Goal: Information Seeking & Learning: Find specific fact

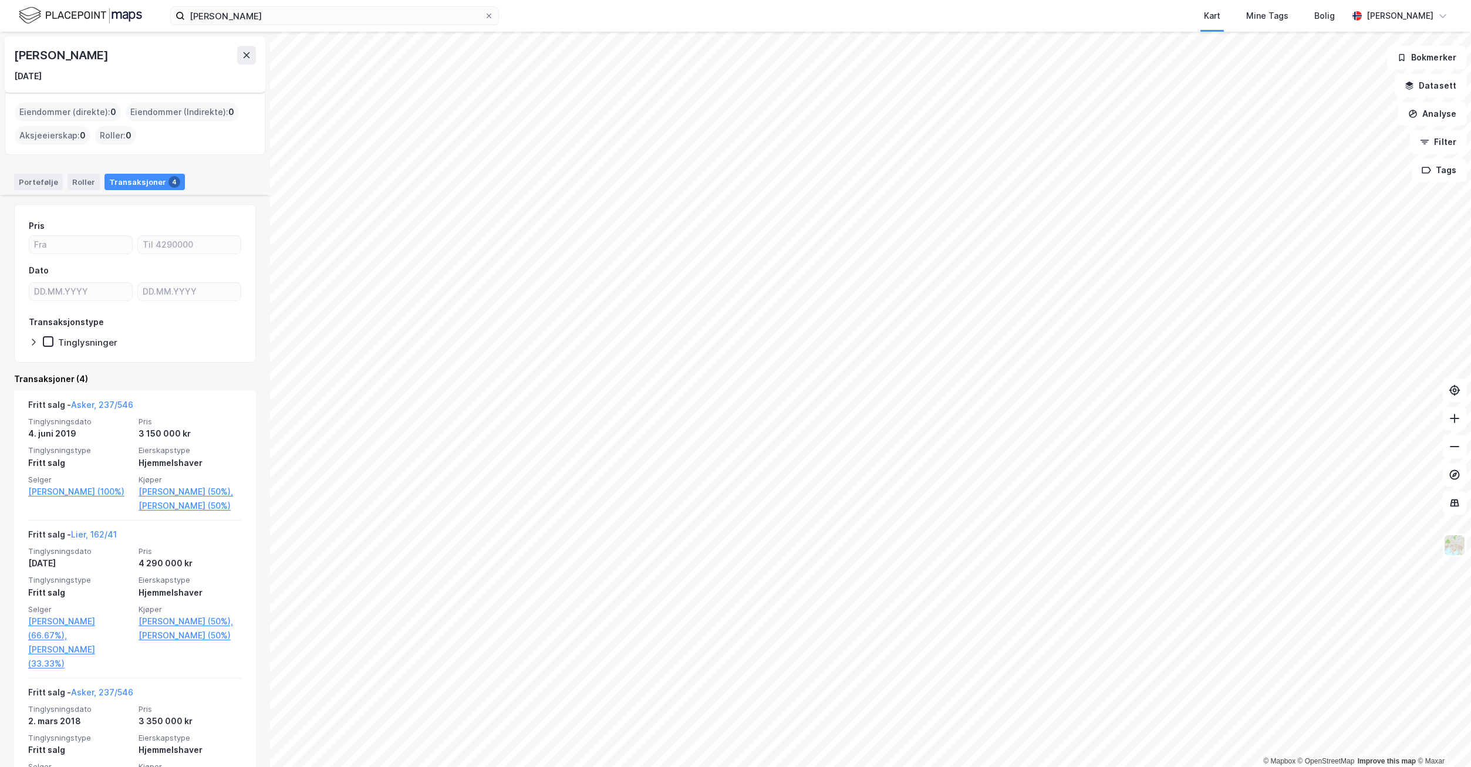
click at [121, 15] on img at bounding box center [80, 15] width 123 height 21
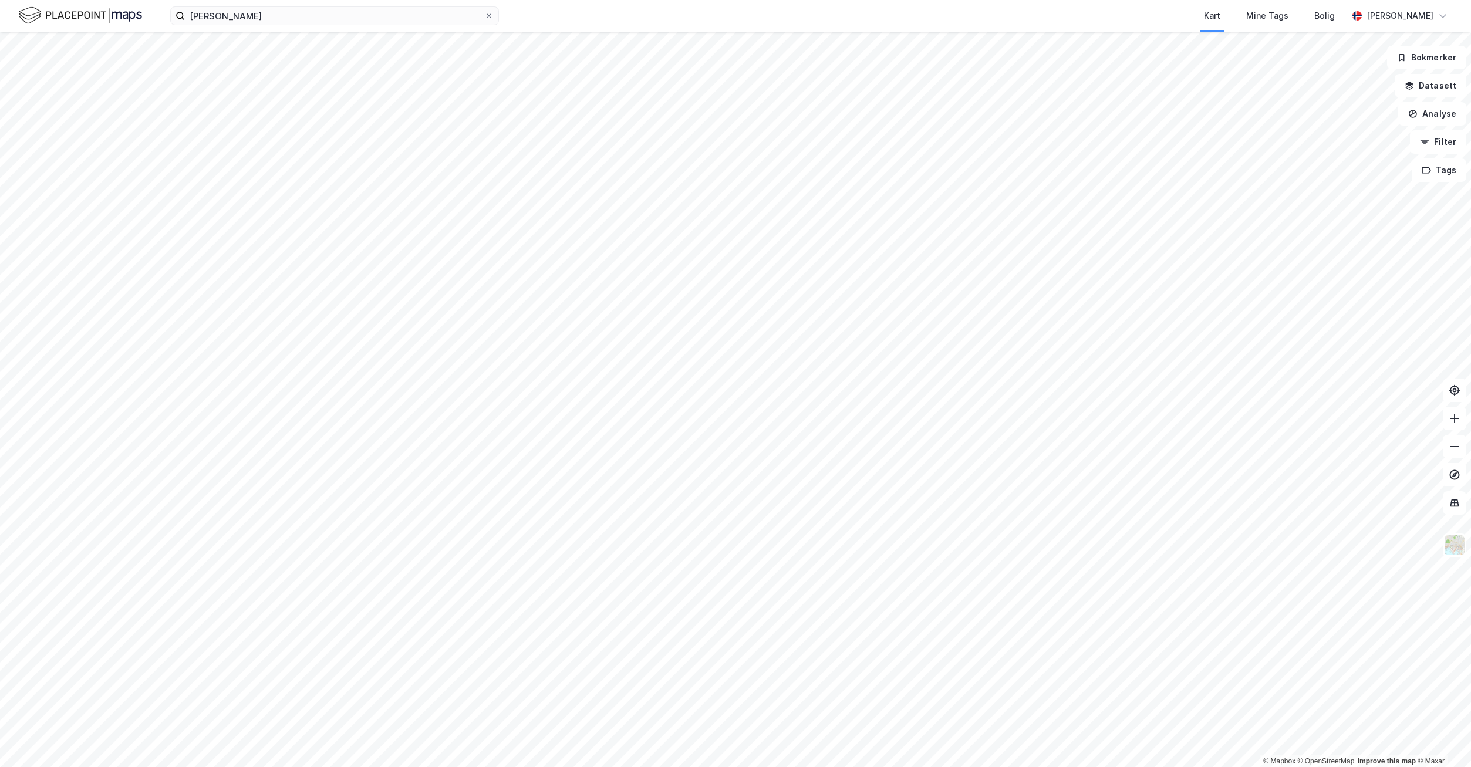
click at [488, 15] on icon at bounding box center [489, 16] width 5 height 5
click at [484, 15] on input "[PERSON_NAME]" at bounding box center [334, 16] width 299 height 18
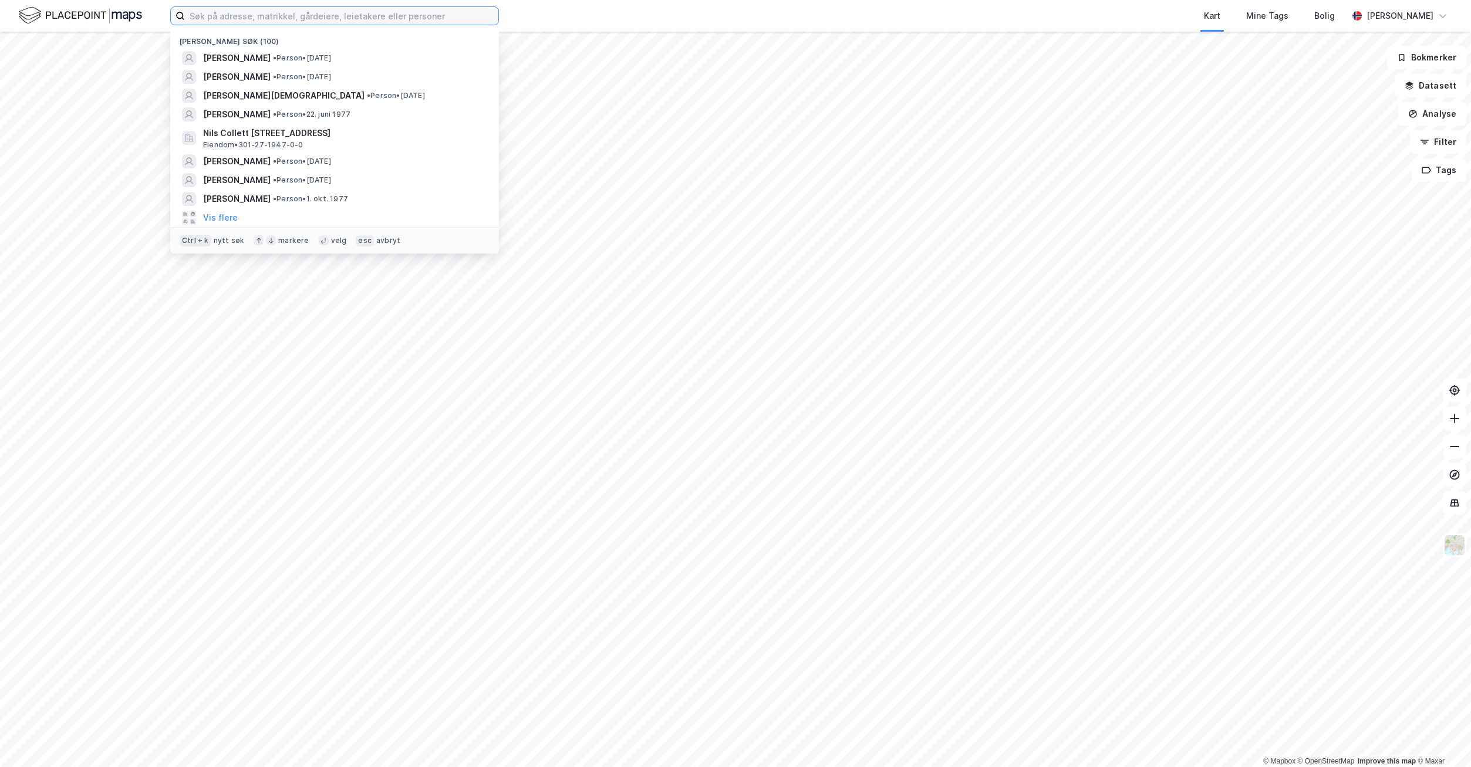
paste input "[STREET_ADDRESS]"
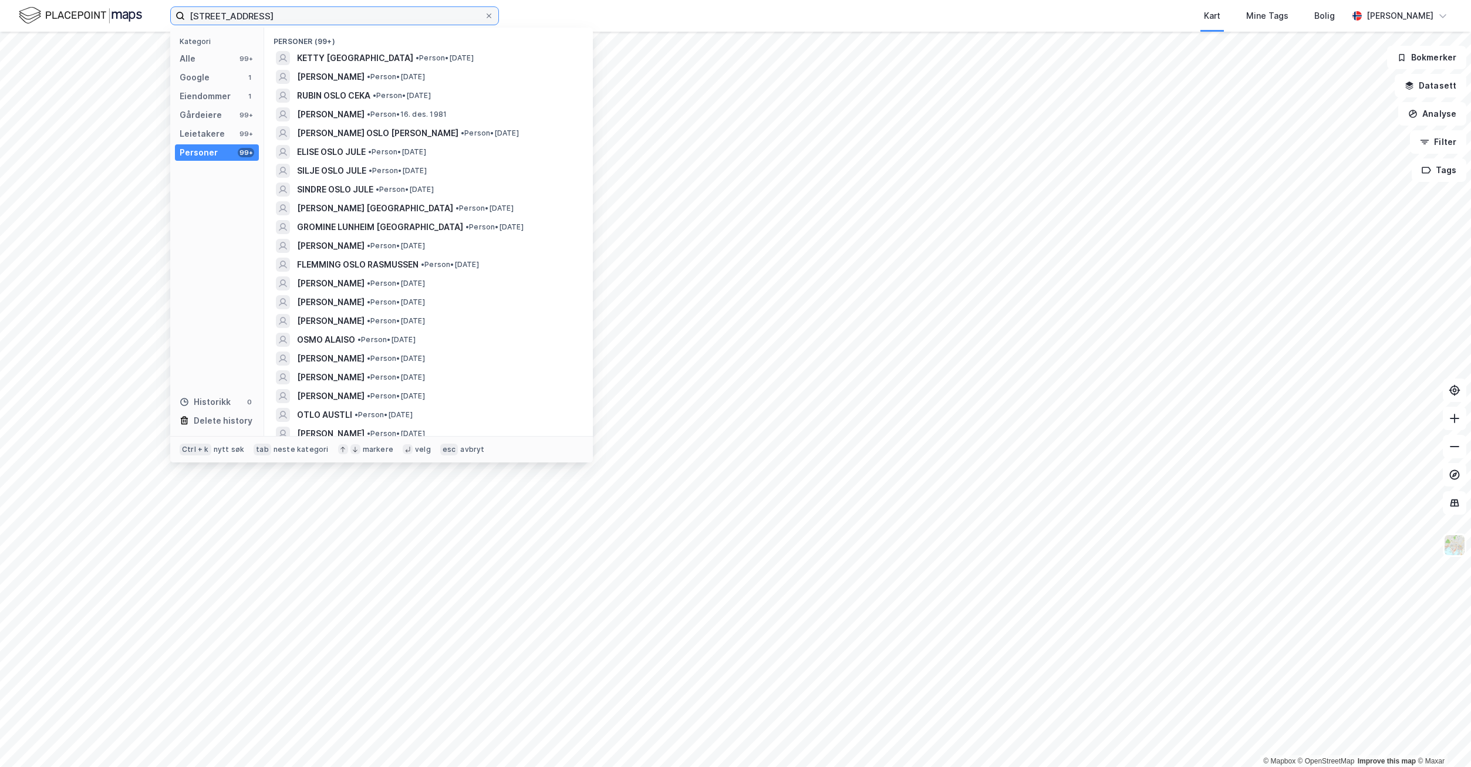
type input "[STREET_ADDRESS]"
click at [198, 59] on div "Alle 99+" at bounding box center [217, 58] width 84 height 16
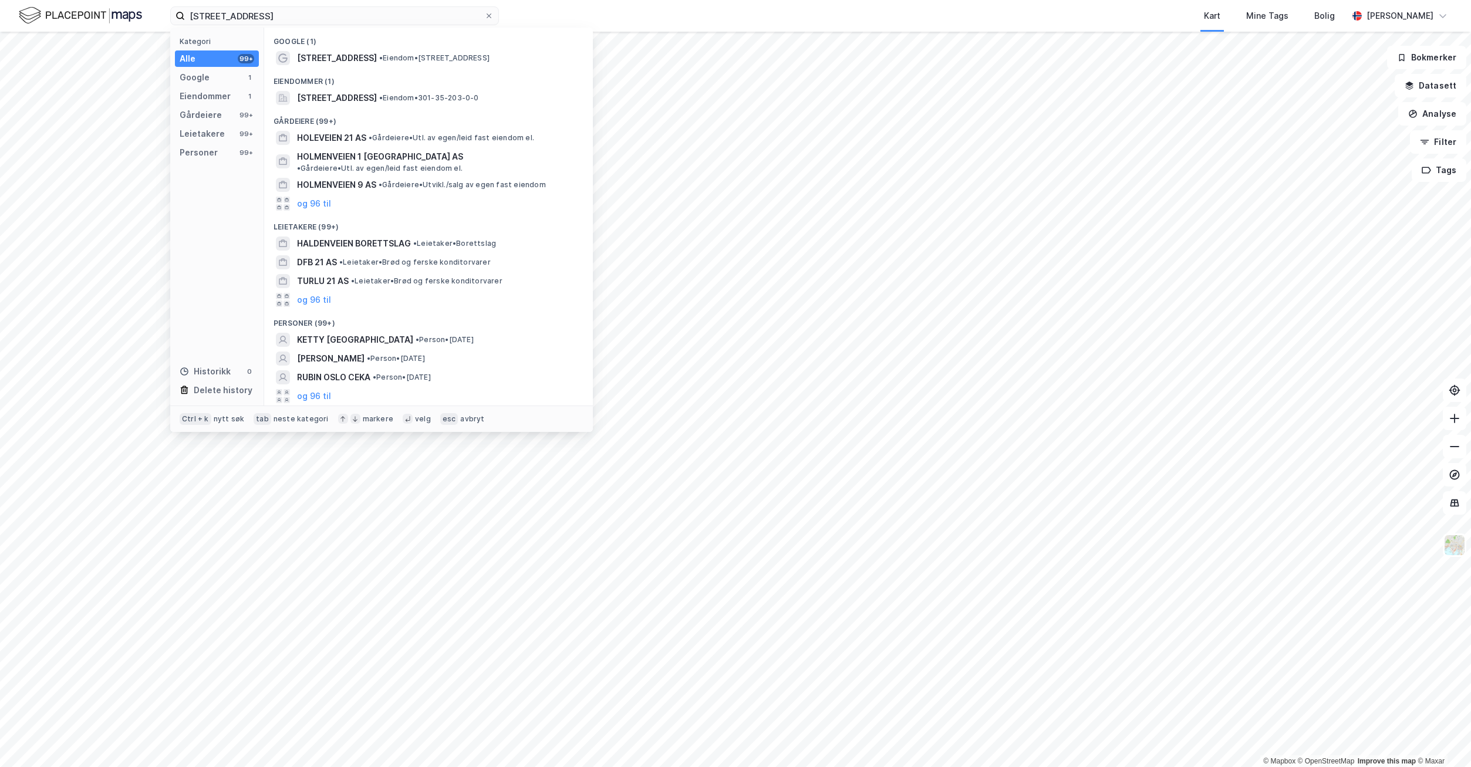
click at [344, 56] on span "[STREET_ADDRESS]" at bounding box center [337, 58] width 80 height 14
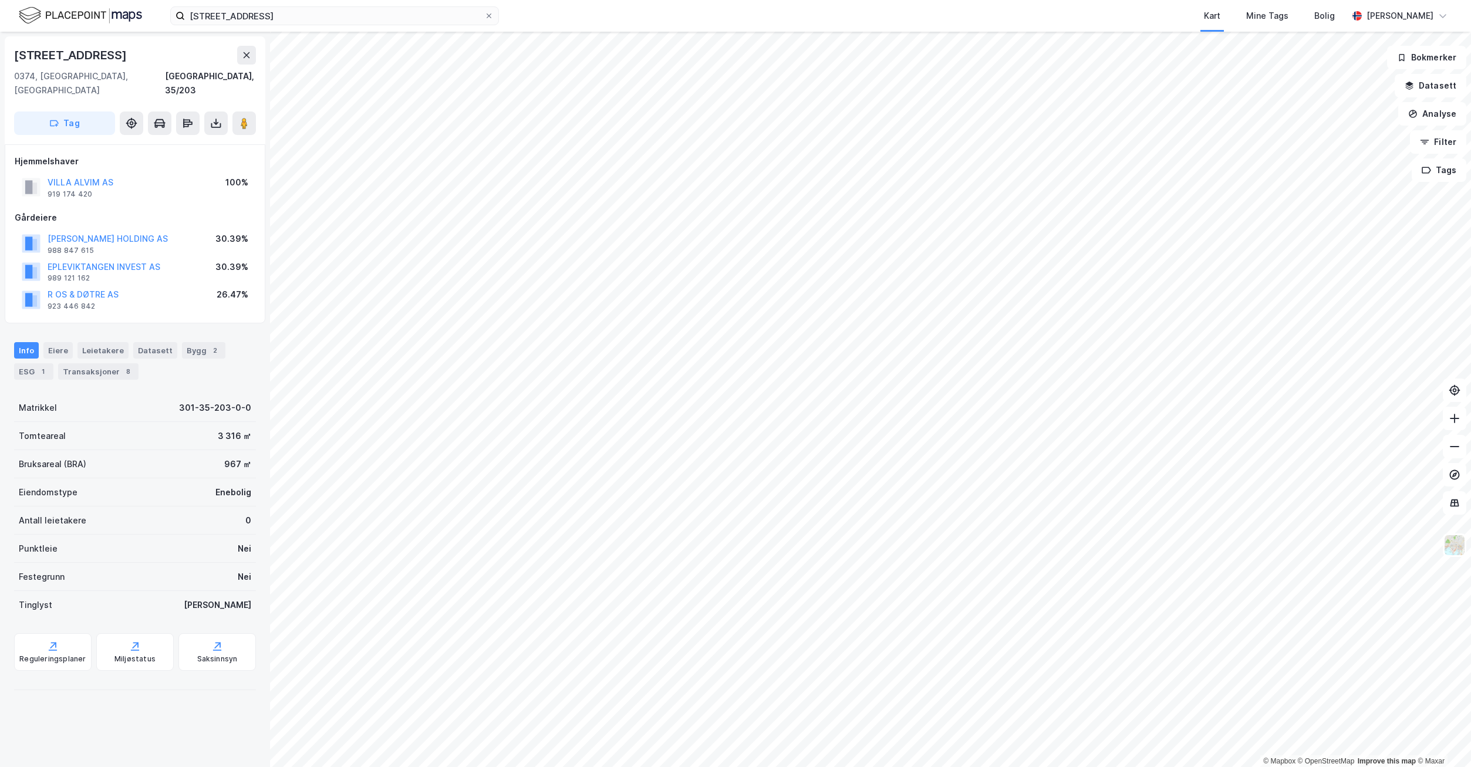
click at [217, 633] on div "Saksinnsyn" at bounding box center [216, 652] width 77 height 38
click at [0, 0] on button "[PERSON_NAME] HOLDING AS" at bounding box center [0, 0] width 0 height 0
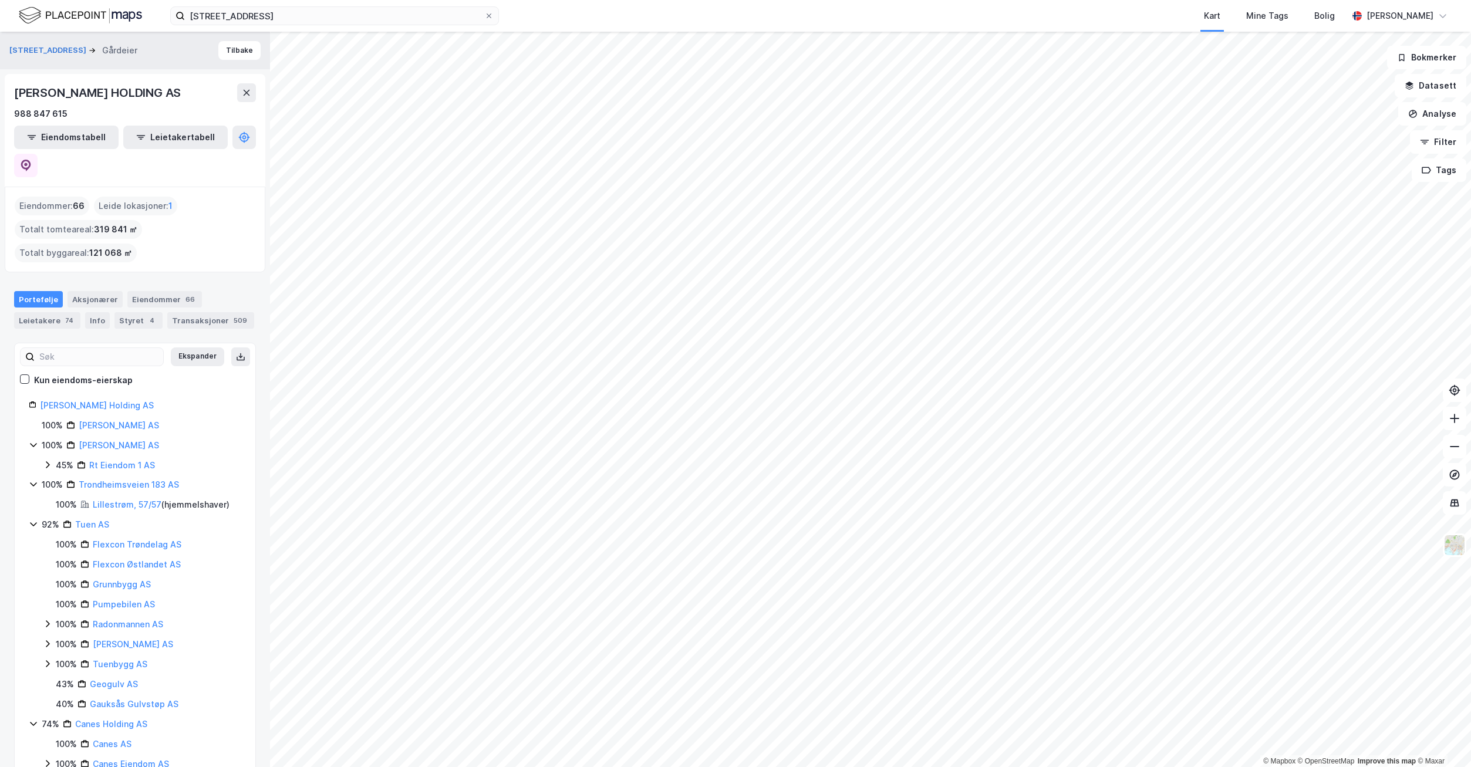
click at [98, 291] on div "Aksjonærer" at bounding box center [95, 299] width 55 height 16
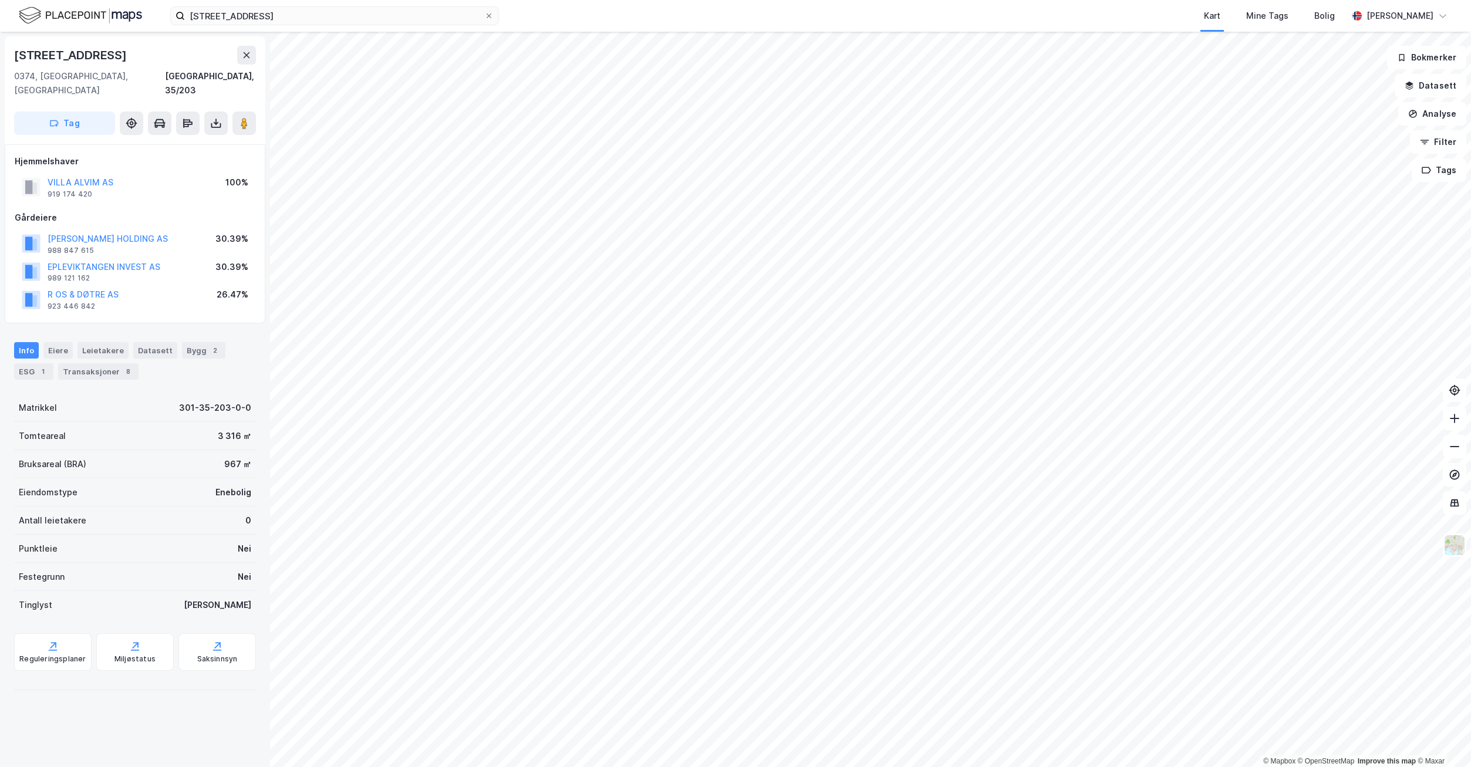
click at [0, 0] on button "EPLEVIKTANGEN INVEST AS" at bounding box center [0, 0] width 0 height 0
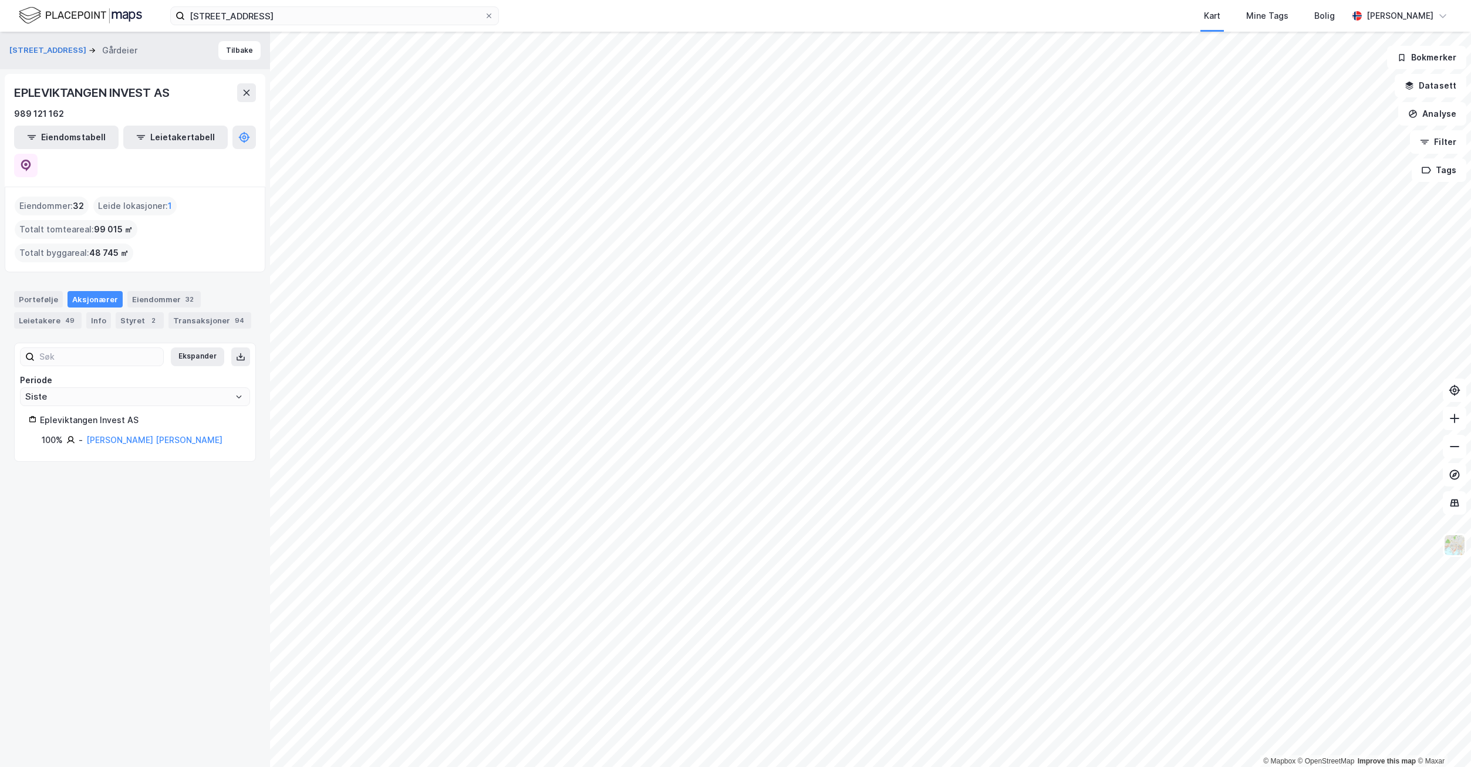
click at [117, 435] on link "[PERSON_NAME] [PERSON_NAME]" at bounding box center [154, 440] width 136 height 10
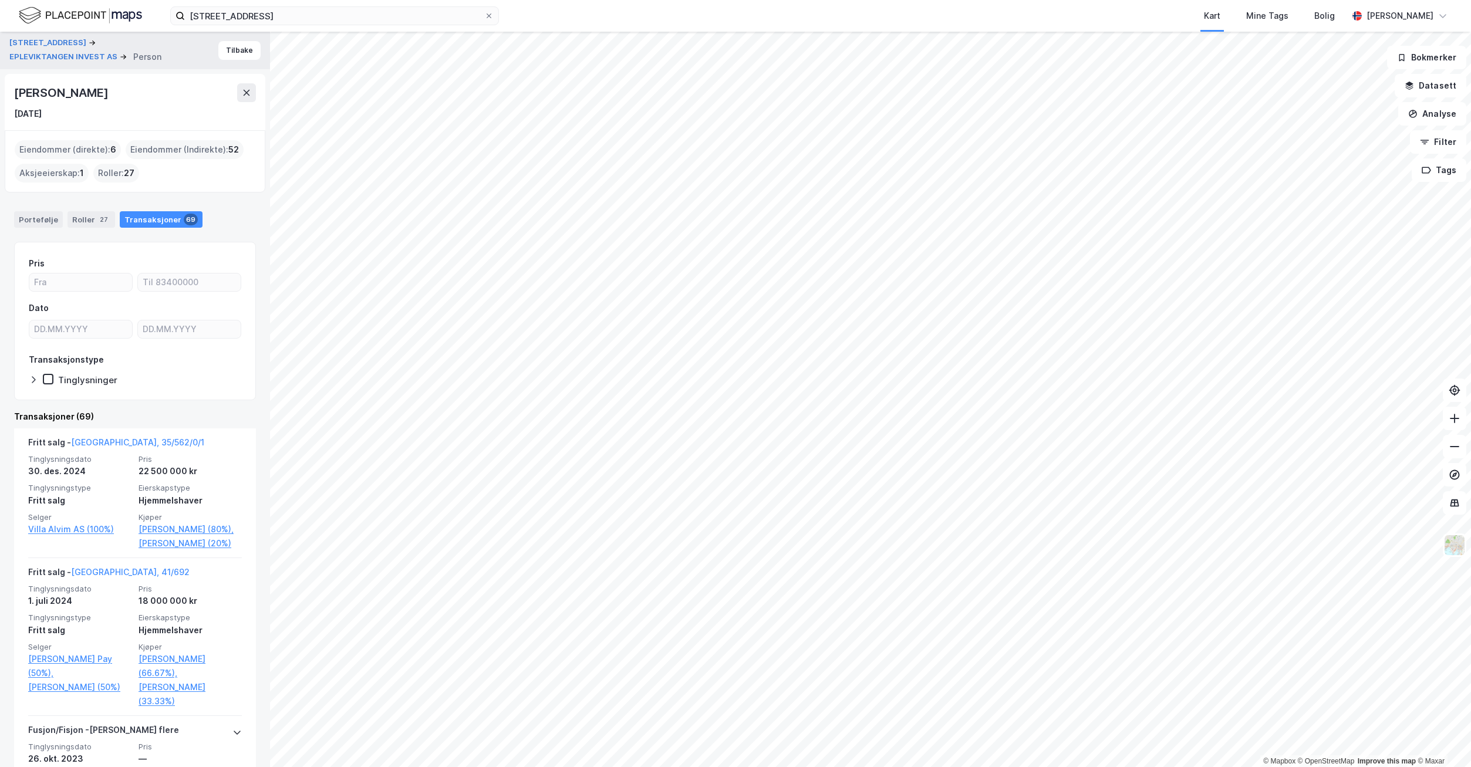
drag, startPoint x: 114, startPoint y: 110, endPoint x: 113, endPoint y: 99, distance: 11.2
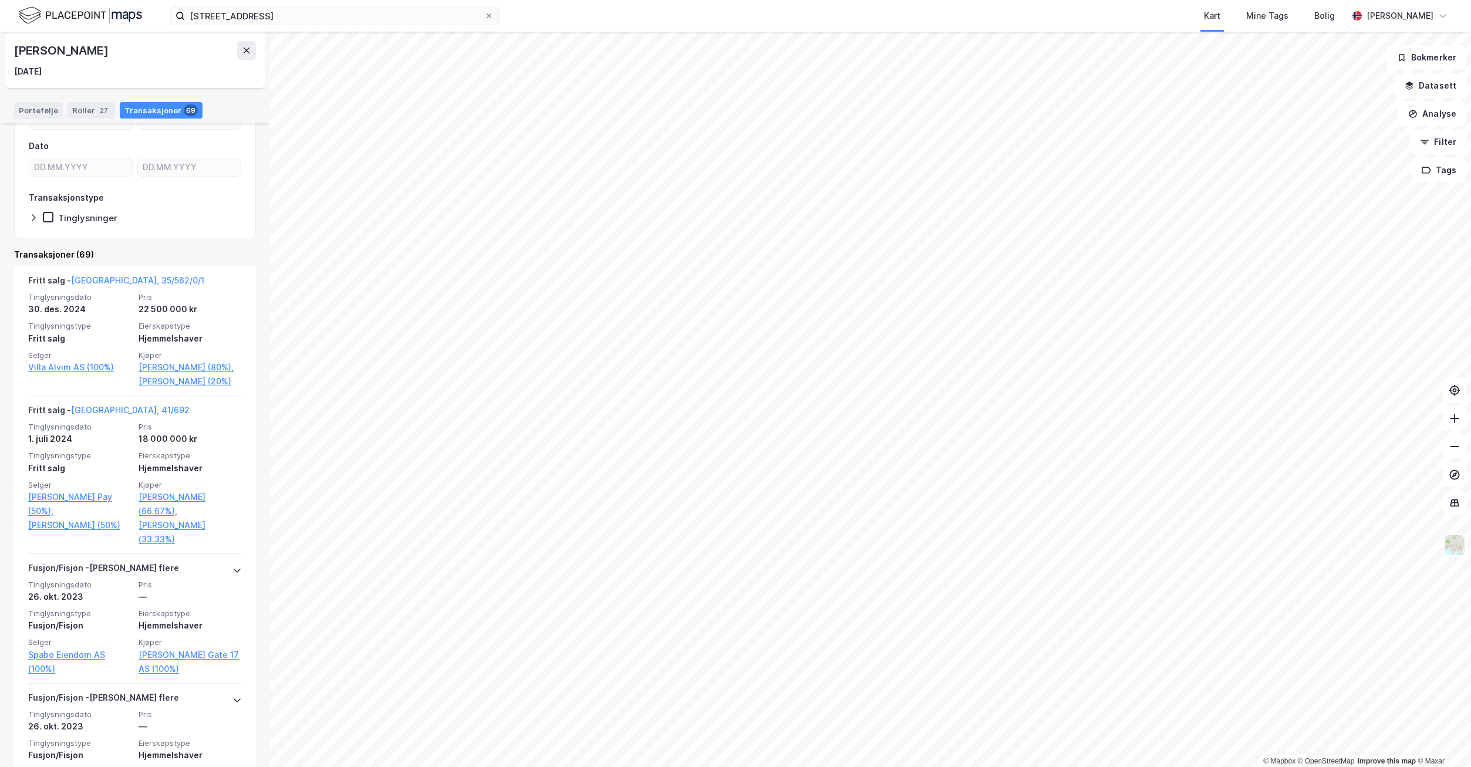
scroll to position [117, 0]
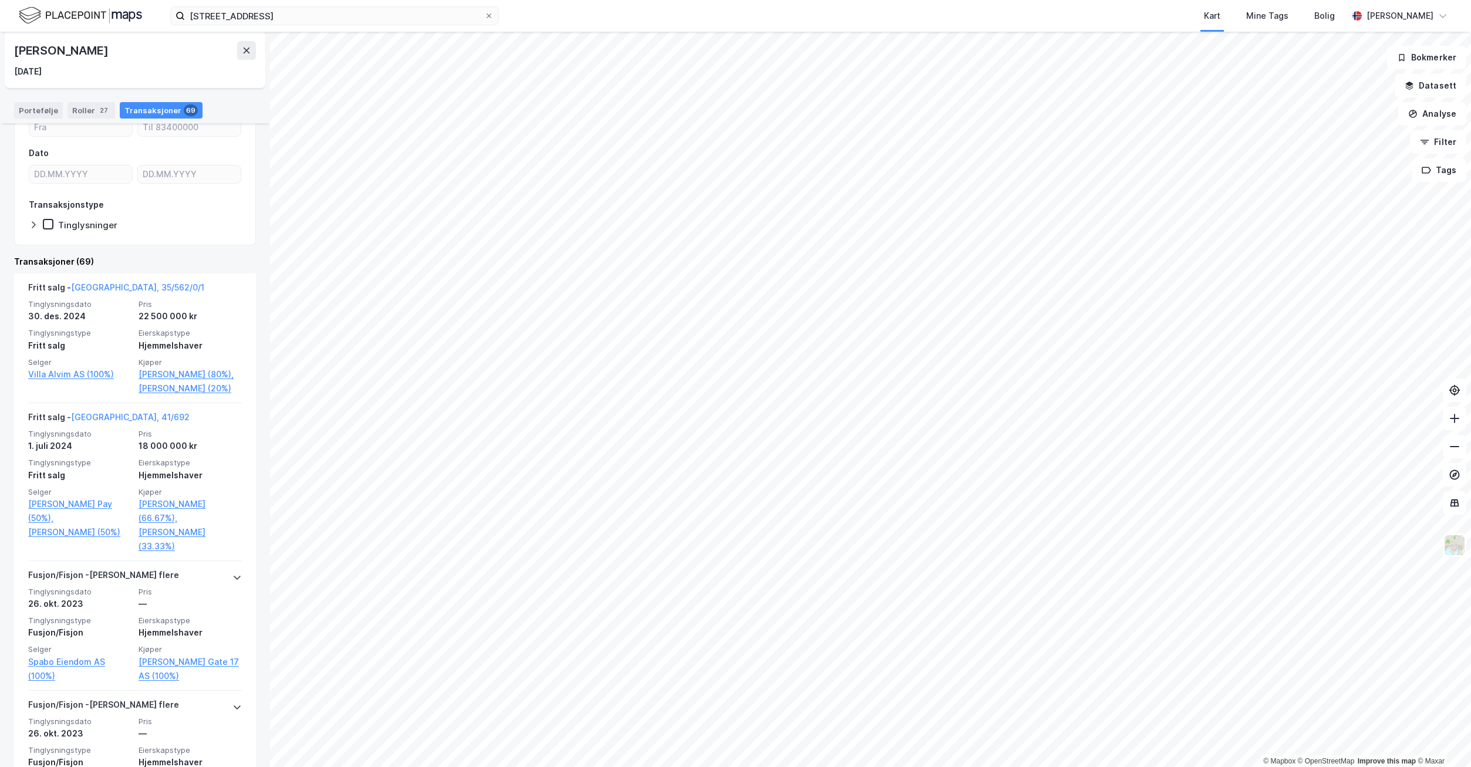
click at [63, 375] on link "Villa Alvim AS (100%)" at bounding box center [79, 374] width 103 height 14
click at [153, 373] on link "[PERSON_NAME] (80%)," at bounding box center [190, 374] width 103 height 14
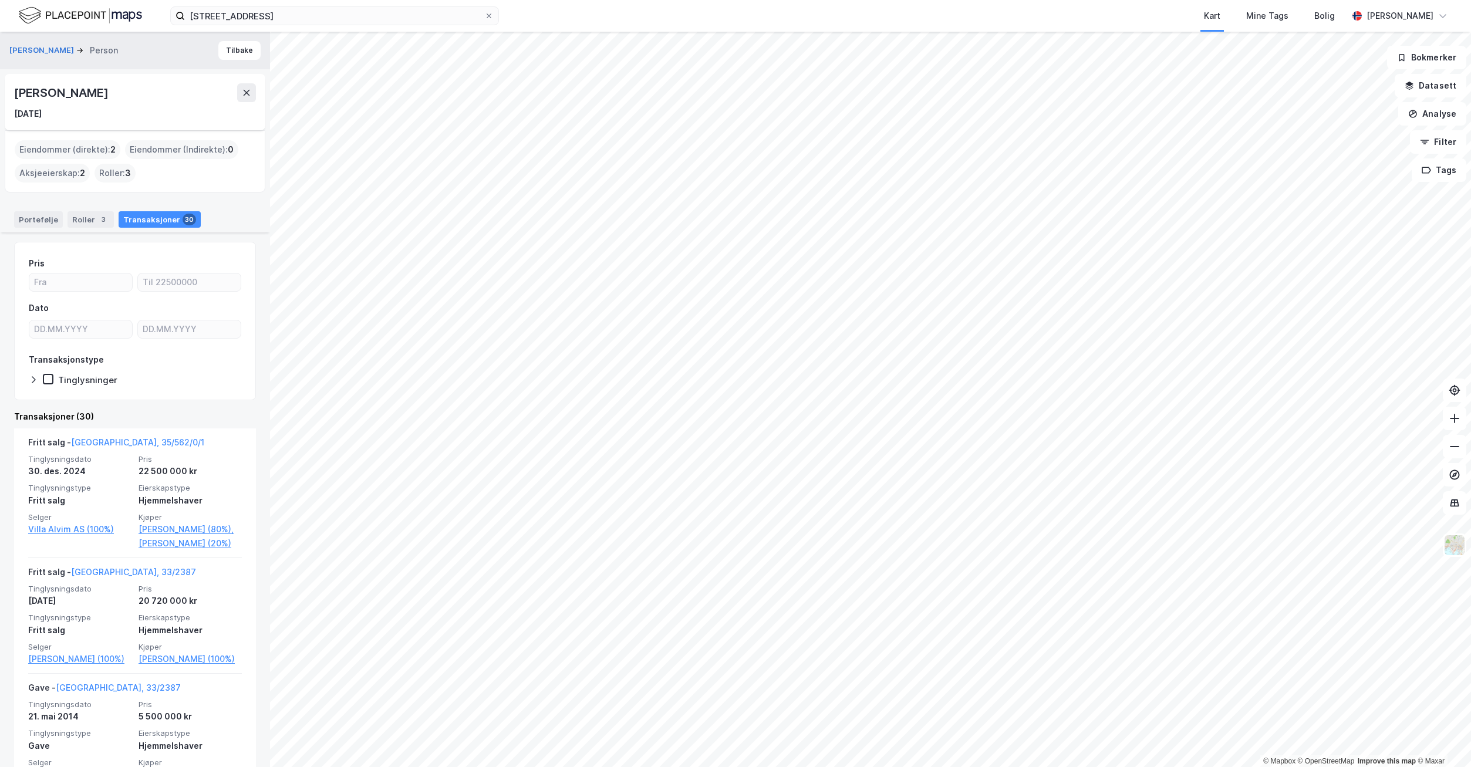
drag, startPoint x: 161, startPoint y: 93, endPoint x: 15, endPoint y: 90, distance: 146.2
click at [15, 90] on div "[PERSON_NAME]" at bounding box center [62, 92] width 96 height 19
copy div "[PERSON_NAME]"
click at [177, 551] on link "[PERSON_NAME] (20%)" at bounding box center [190, 544] width 103 height 14
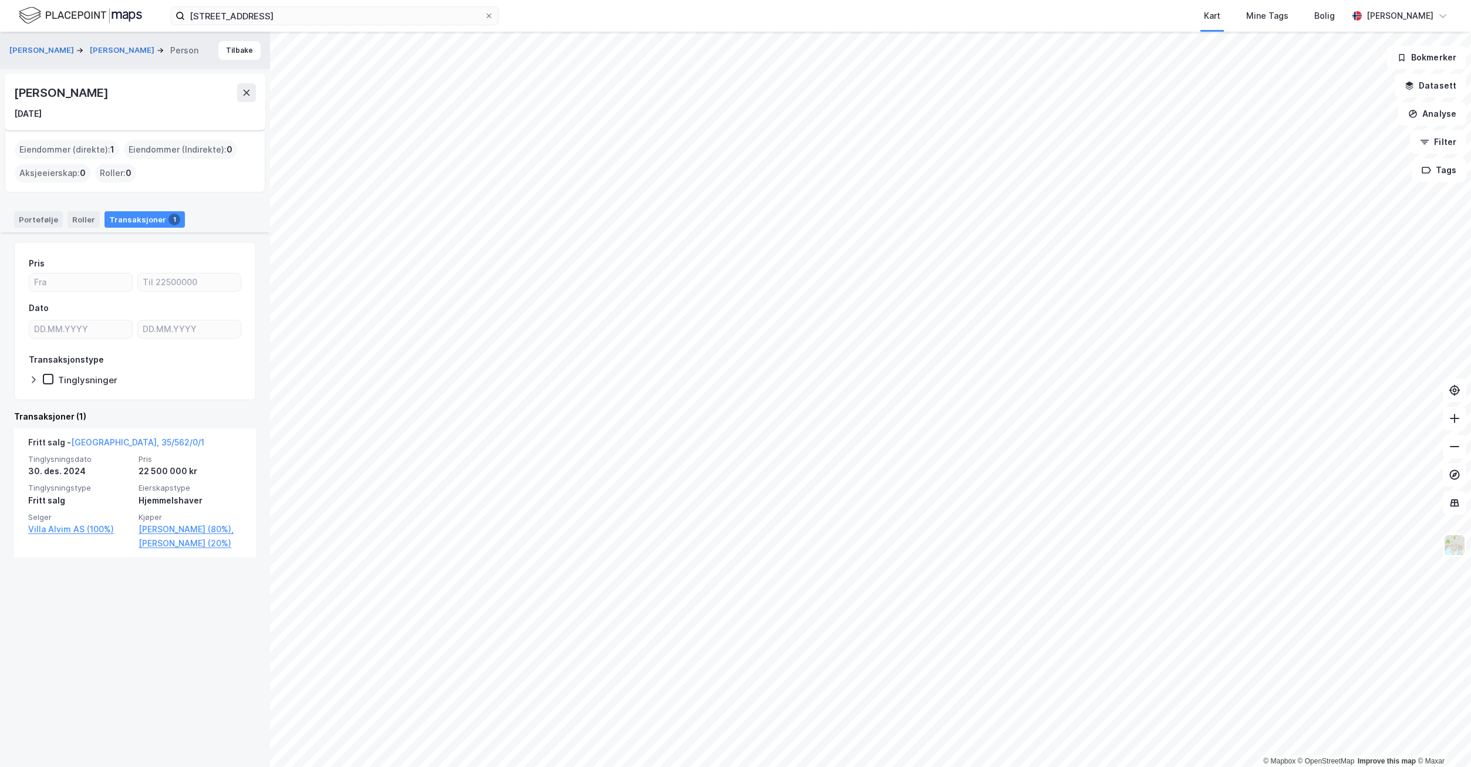
drag, startPoint x: 113, startPoint y: 89, endPoint x: 48, endPoint y: 92, distance: 64.6
click at [12, 92] on div "[PERSON_NAME] [DATE]" at bounding box center [135, 102] width 261 height 56
copy div "[PERSON_NAME]"
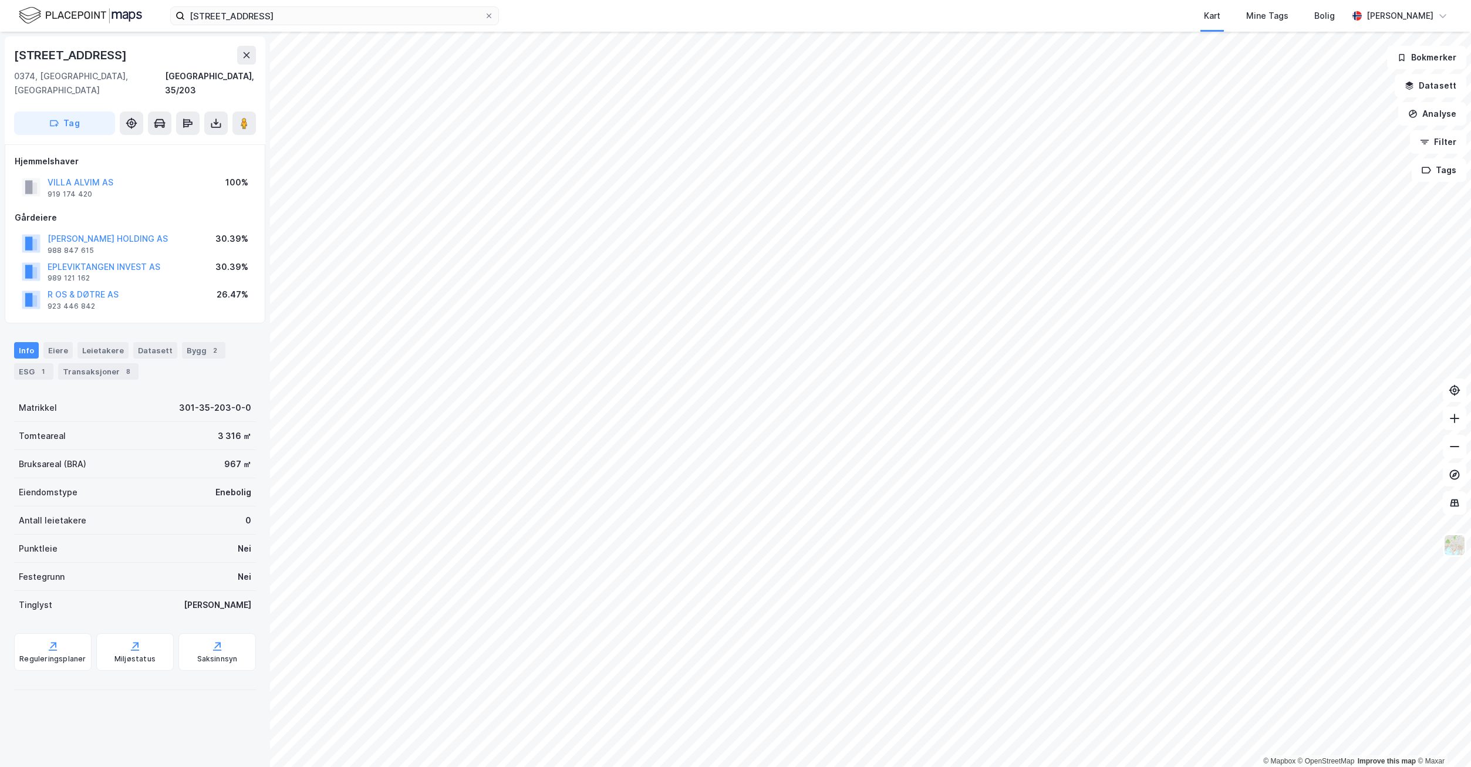
click at [98, 363] on div "Transaksjoner 8" at bounding box center [98, 371] width 80 height 16
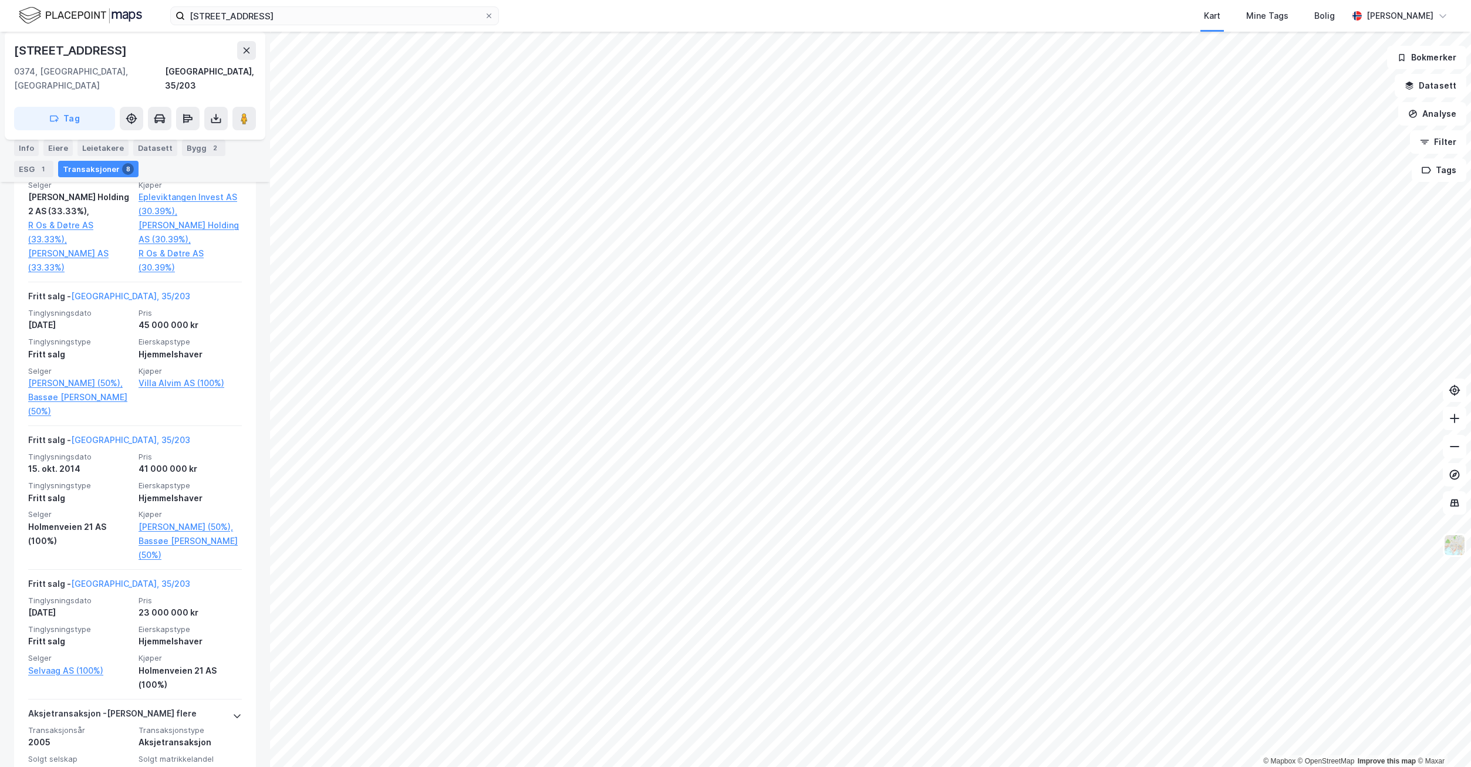
scroll to position [600, 0]
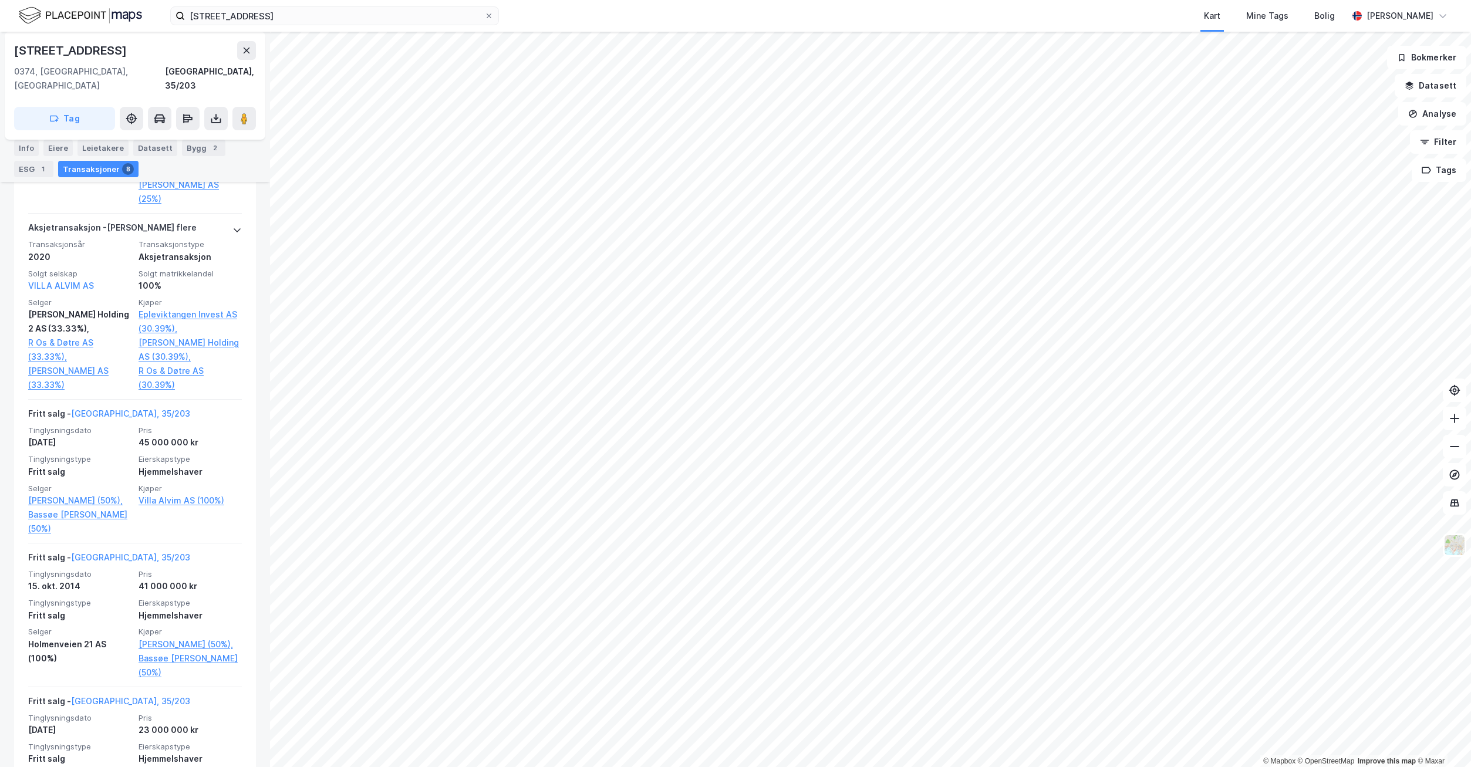
click at [148, 652] on link "Bassøe [PERSON_NAME] (50%)" at bounding box center [190, 666] width 103 height 28
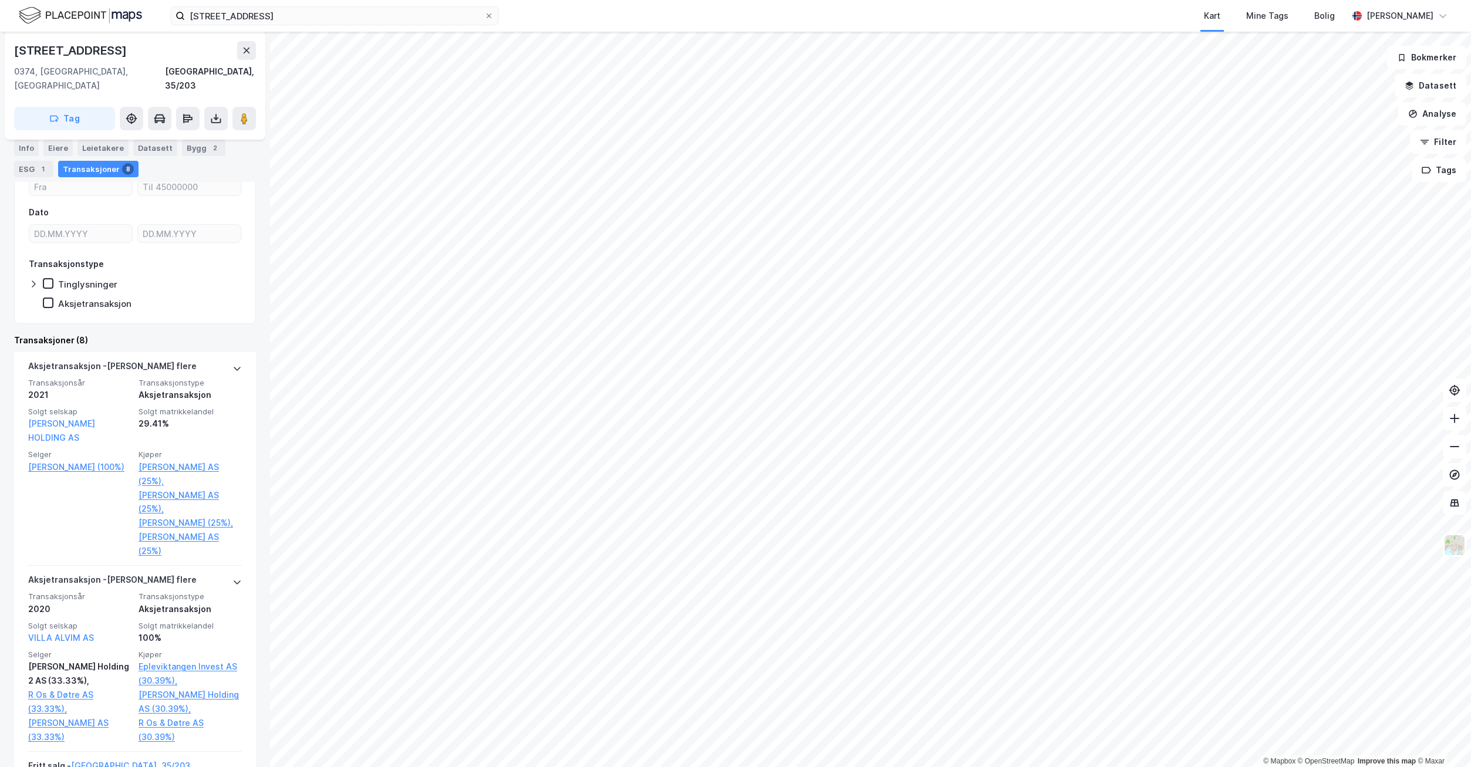
scroll to position [13, 0]
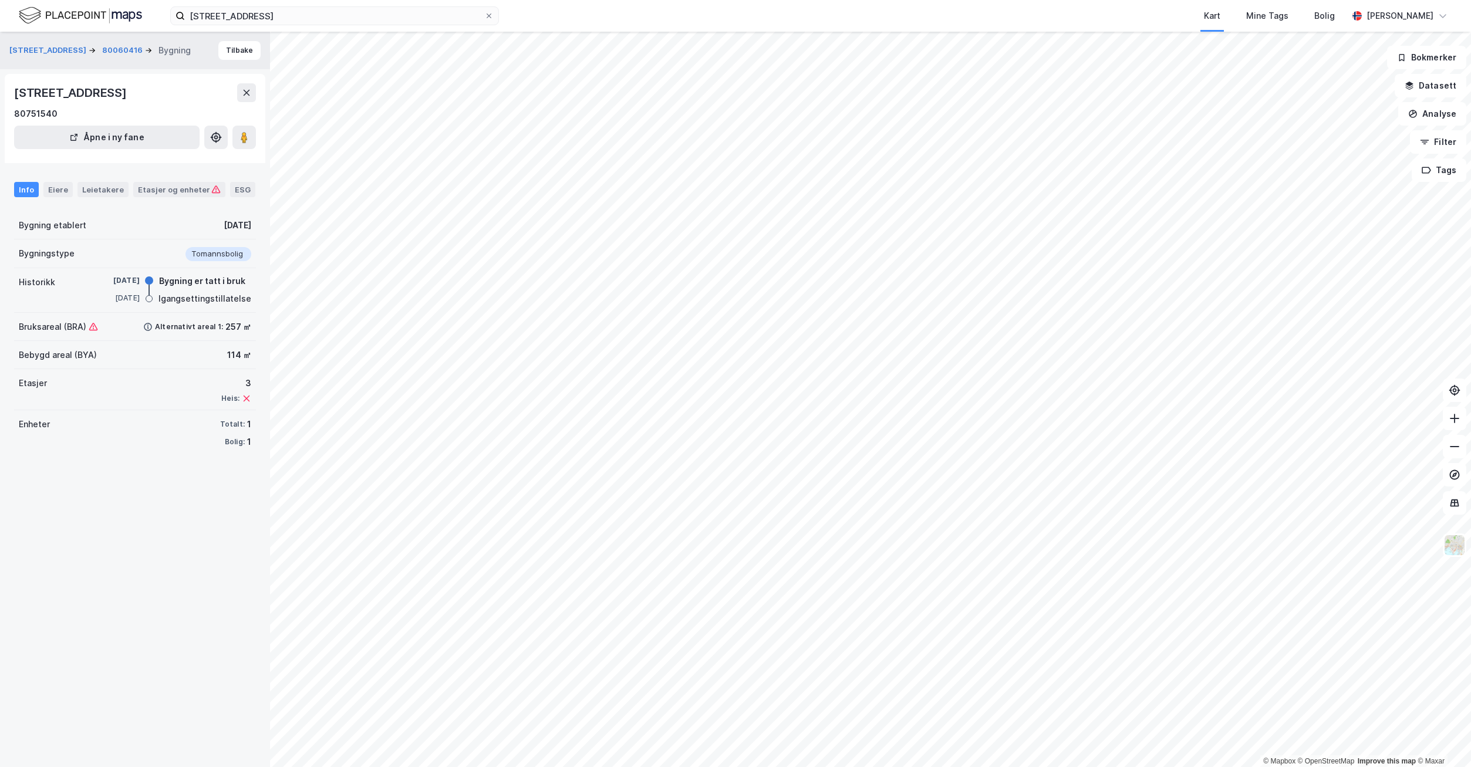
click at [55, 191] on div "Eiere" at bounding box center [57, 189] width 29 height 15
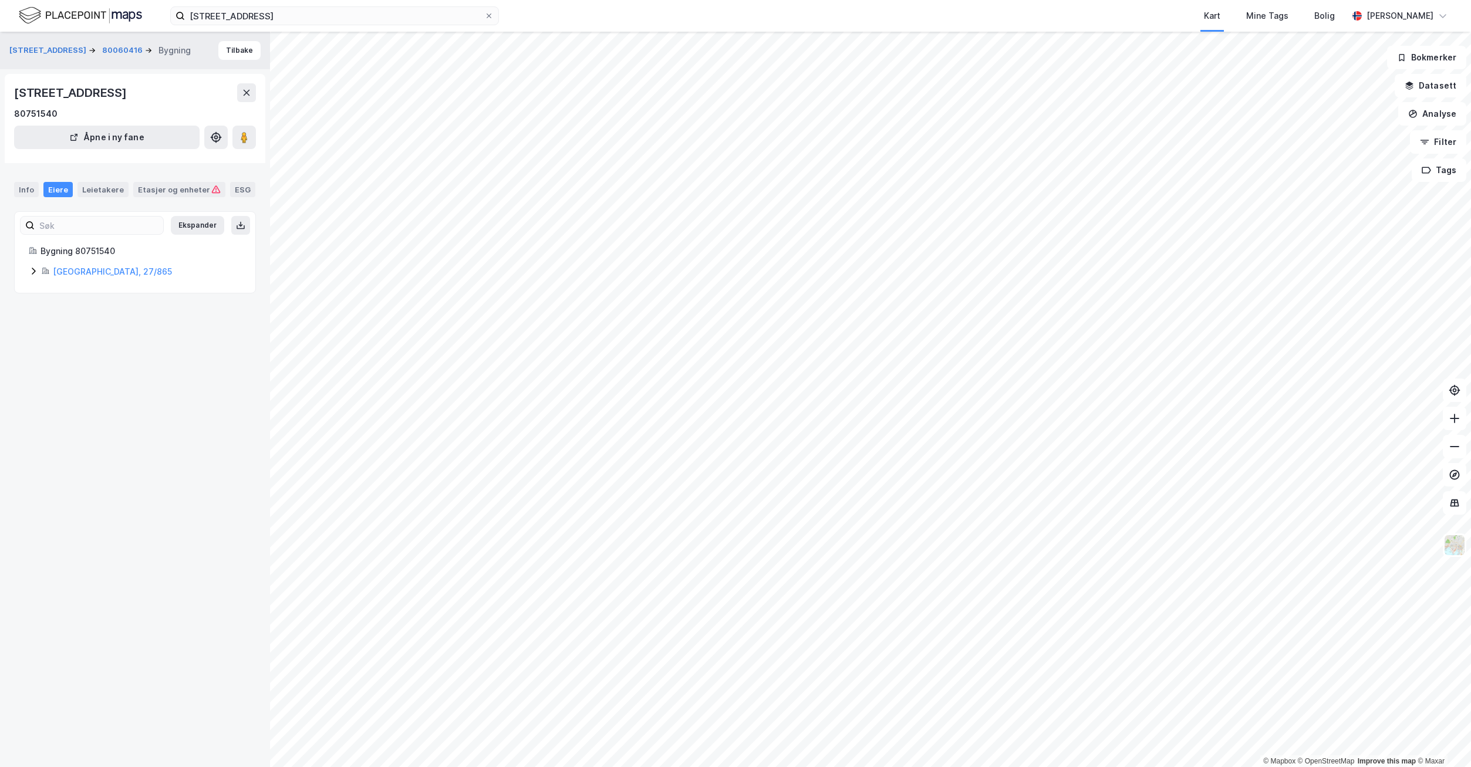
click at [69, 271] on link "[GEOGRAPHIC_DATA], 27/865" at bounding box center [112, 271] width 119 height 10
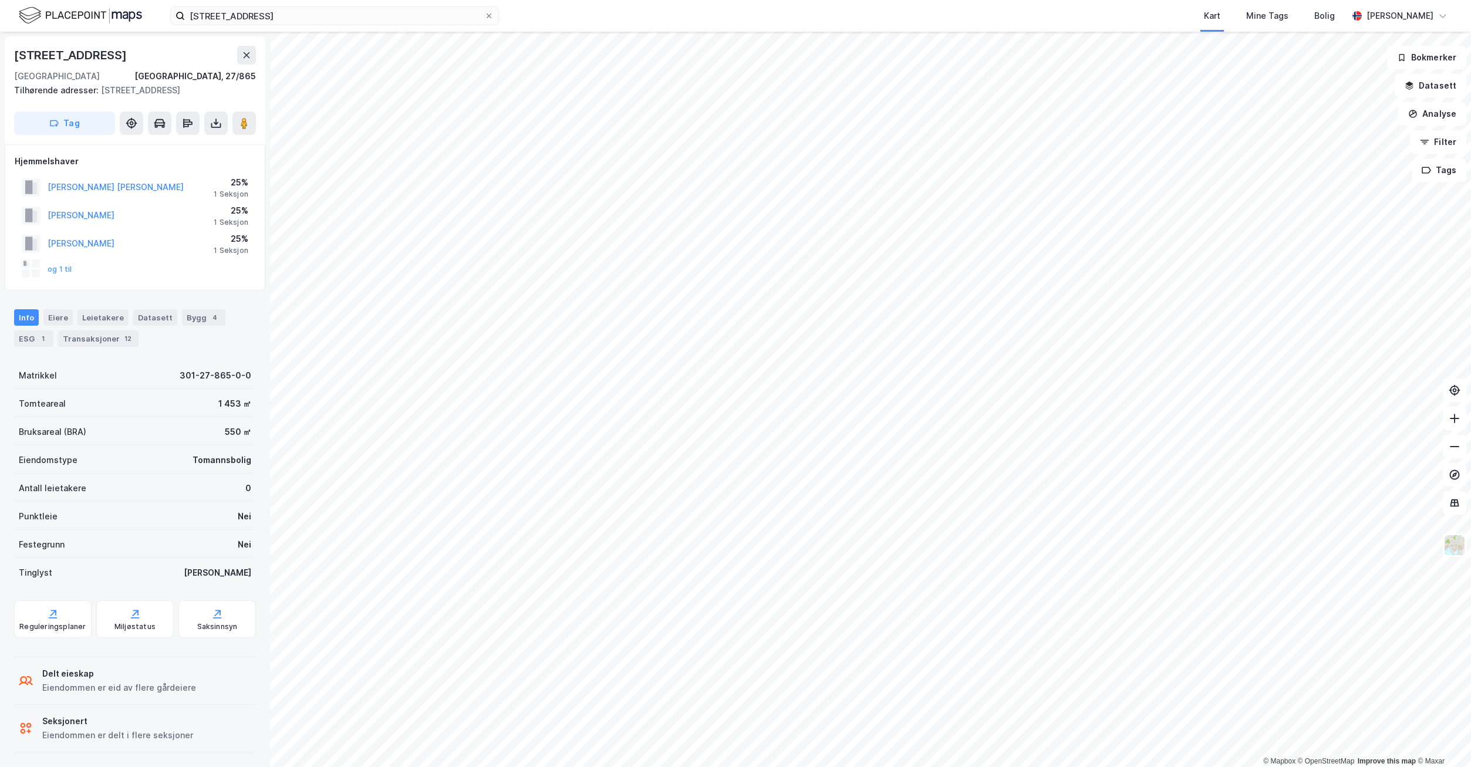
scroll to position [1, 0]
click at [0, 0] on button "og 1 til" at bounding box center [0, 0] width 0 height 0
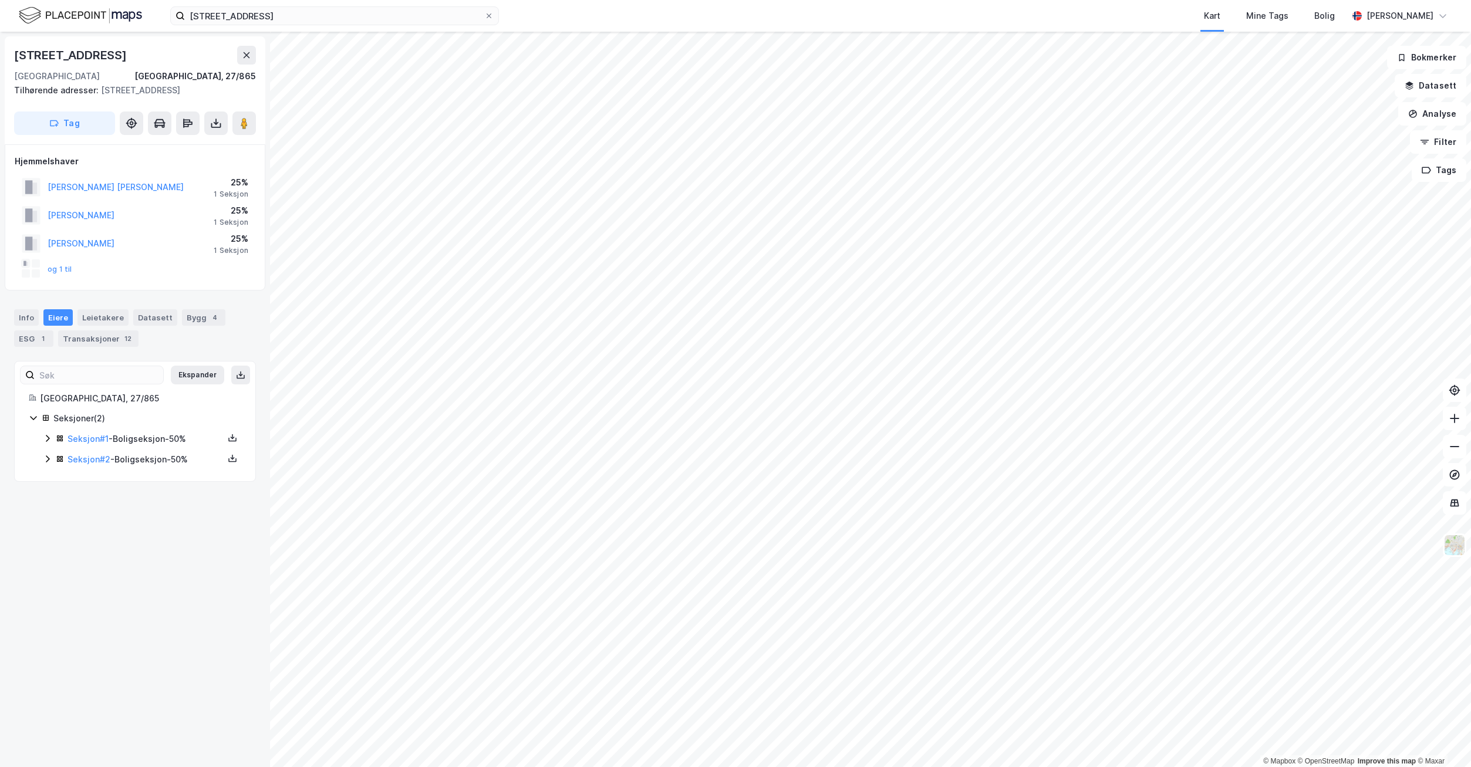
click at [0, 0] on button "[PERSON_NAME] [PERSON_NAME]" at bounding box center [0, 0] width 0 height 0
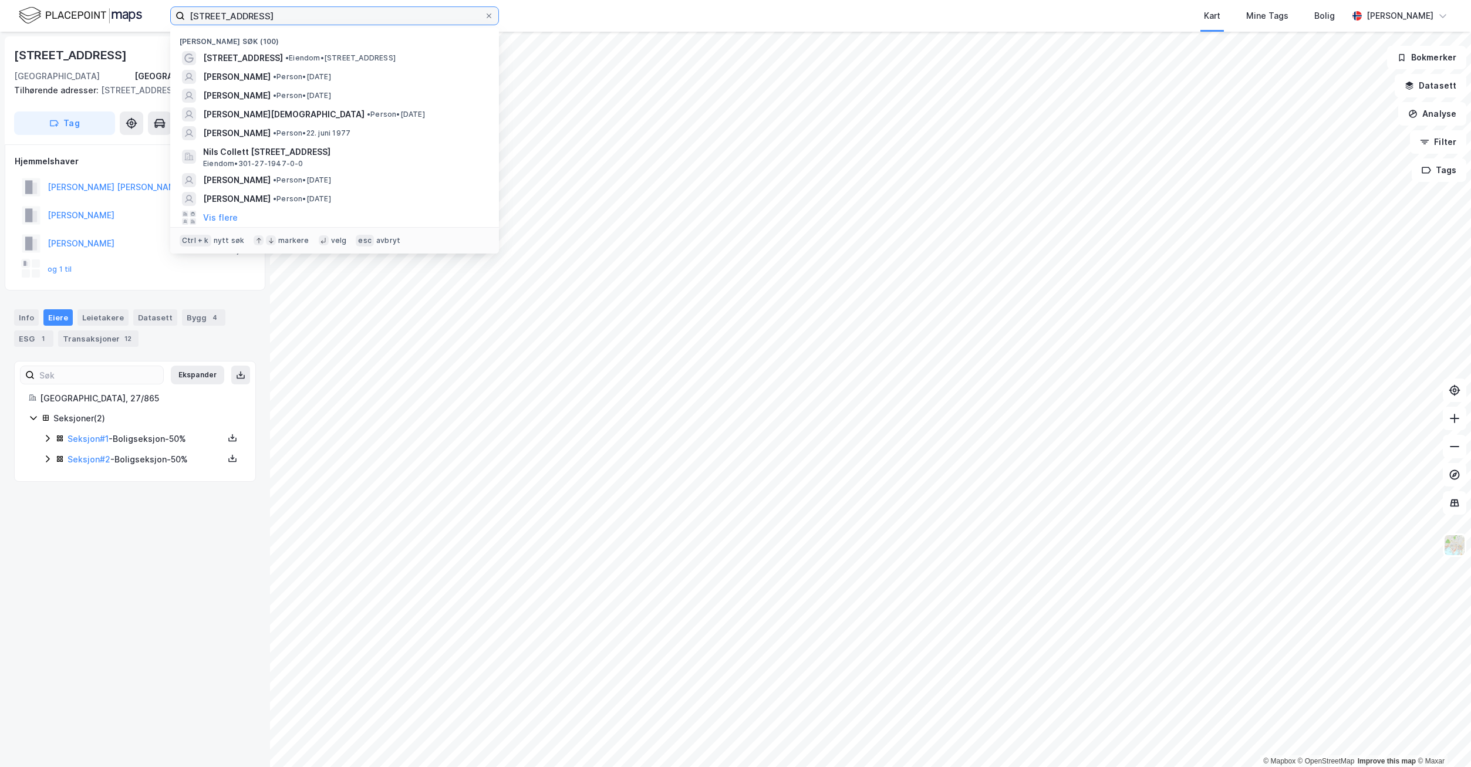
drag, startPoint x: 316, startPoint y: 16, endPoint x: 157, endPoint y: 14, distance: 159.1
click at [158, 14] on div "[STREET_ADDRESS] søk (100) [STREET_ADDRESS] • Eiendom • [STREET_ADDRESS] AUSTAD…" at bounding box center [735, 16] width 1471 height 32
paste input "[PERSON_NAME]"
type input "[PERSON_NAME]"
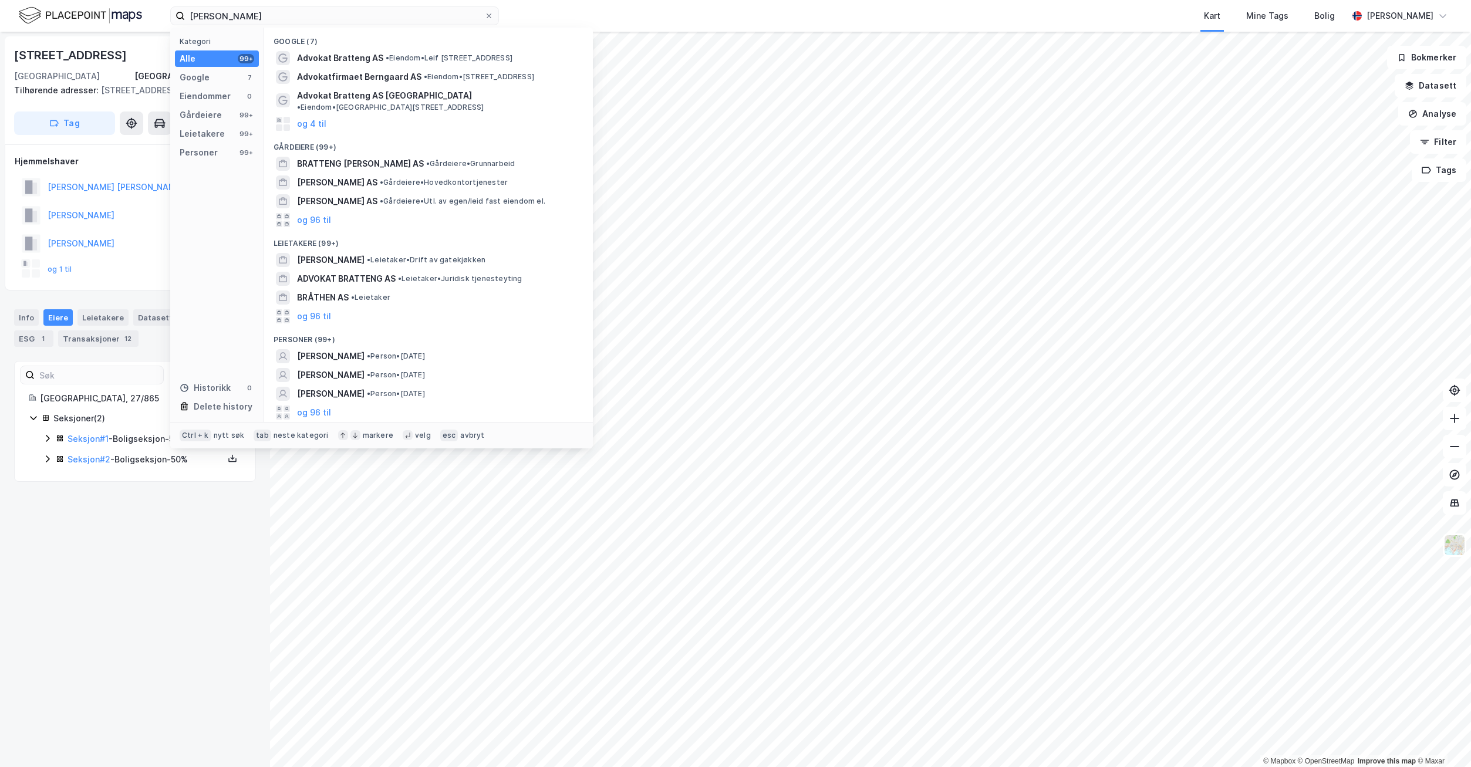
click at [335, 349] on span "[PERSON_NAME]" at bounding box center [331, 356] width 68 height 14
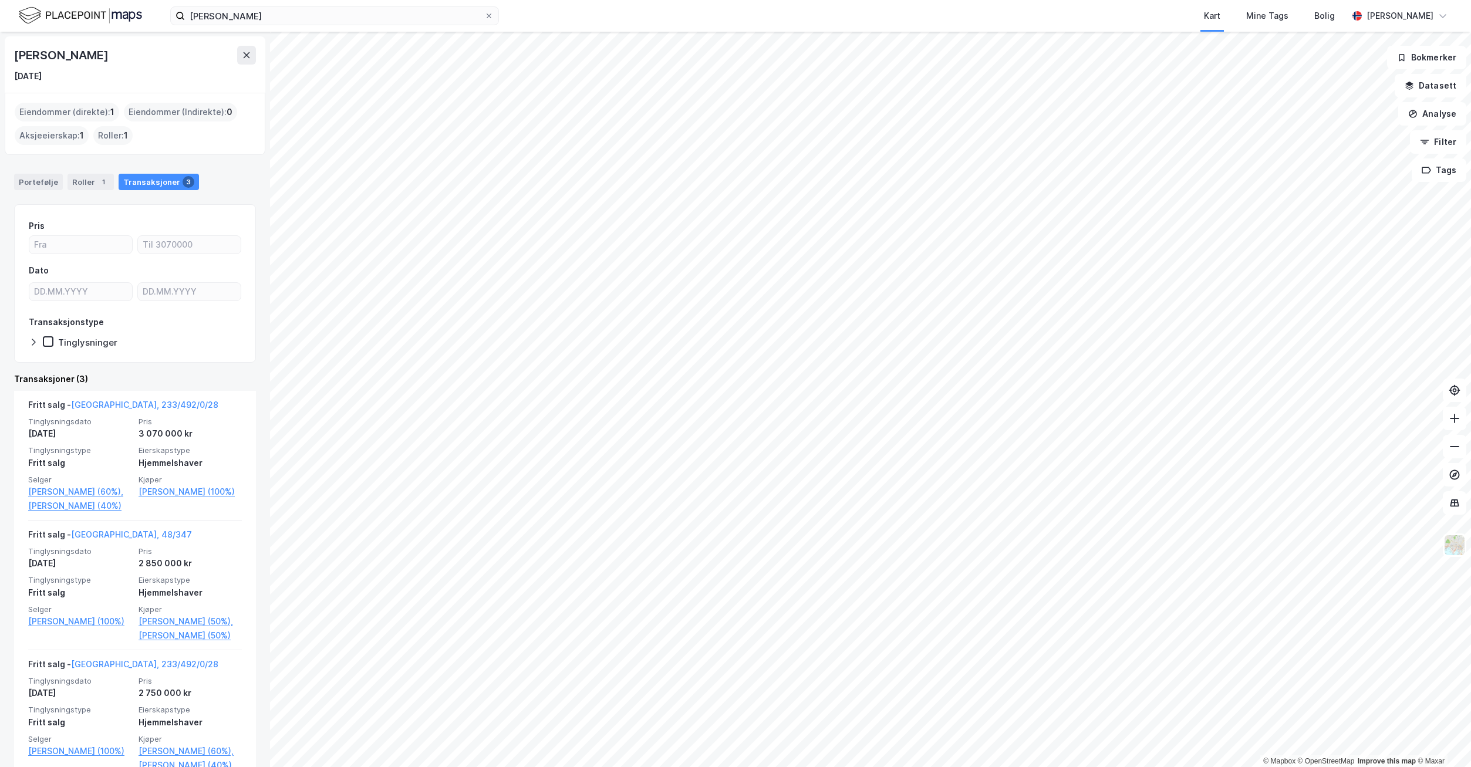
click at [106, 402] on link "[GEOGRAPHIC_DATA], 233/492/0/28" at bounding box center [144, 405] width 147 height 10
click at [106, 537] on link "[GEOGRAPHIC_DATA], 48/347" at bounding box center [131, 534] width 121 height 10
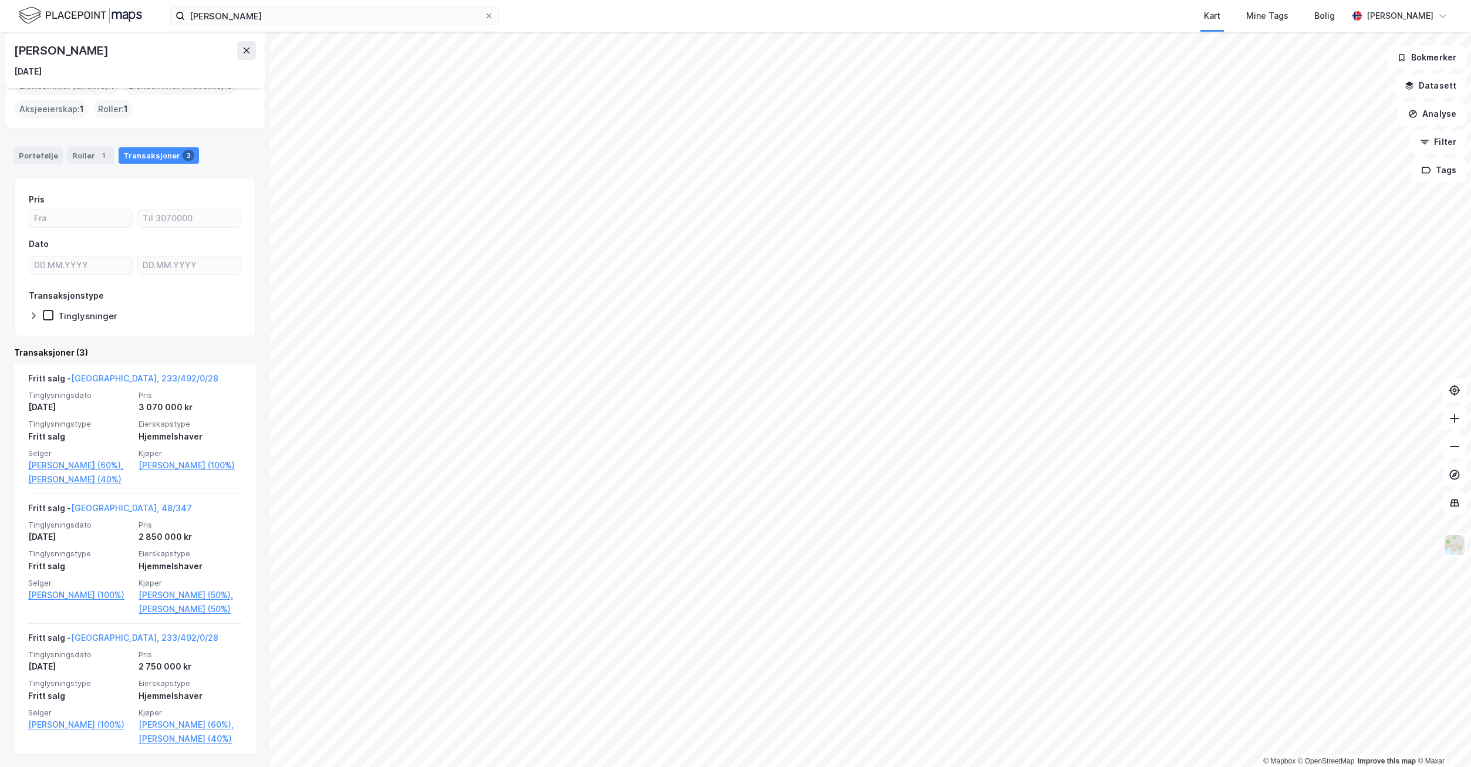
click at [165, 611] on link "[PERSON_NAME] (50%)" at bounding box center [190, 609] width 103 height 14
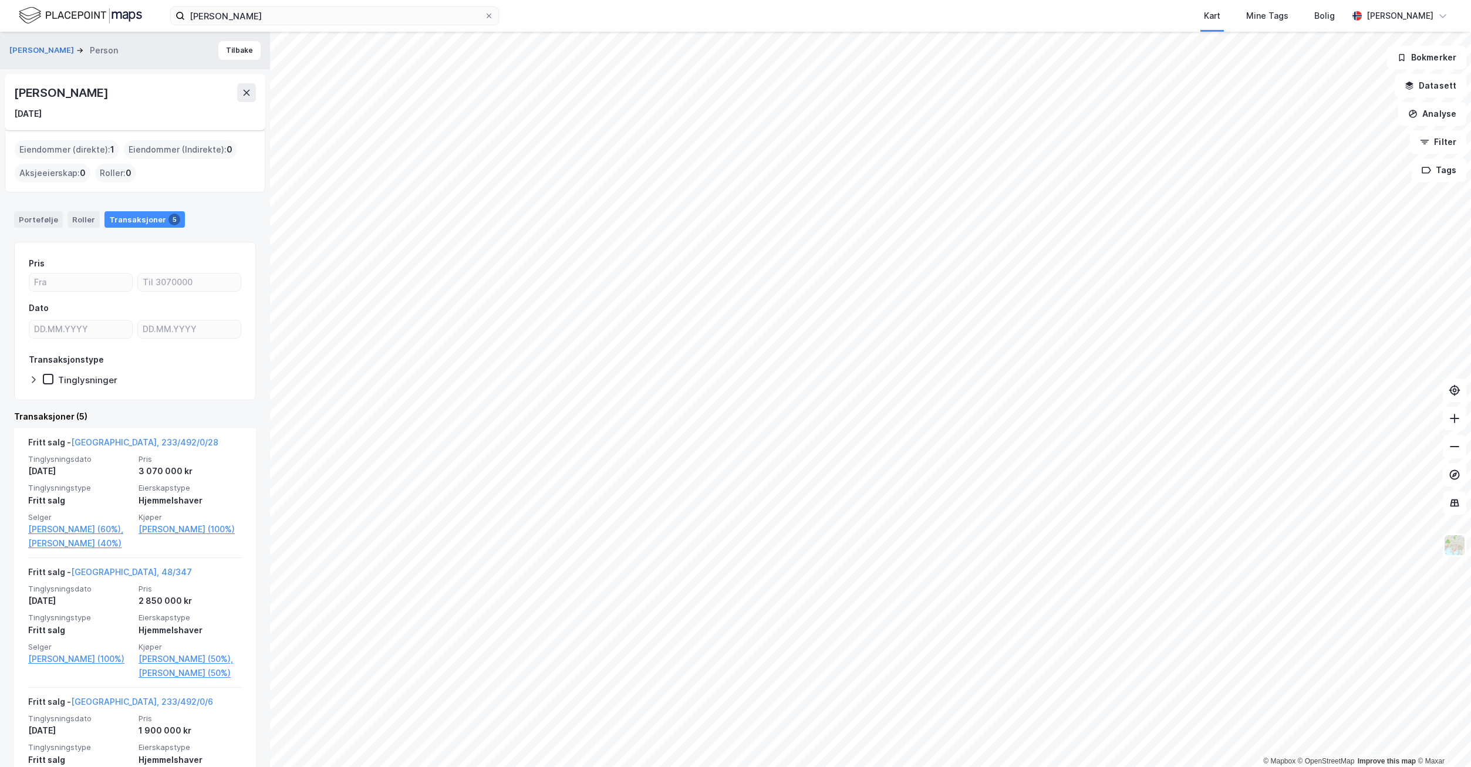
scroll to position [309, 0]
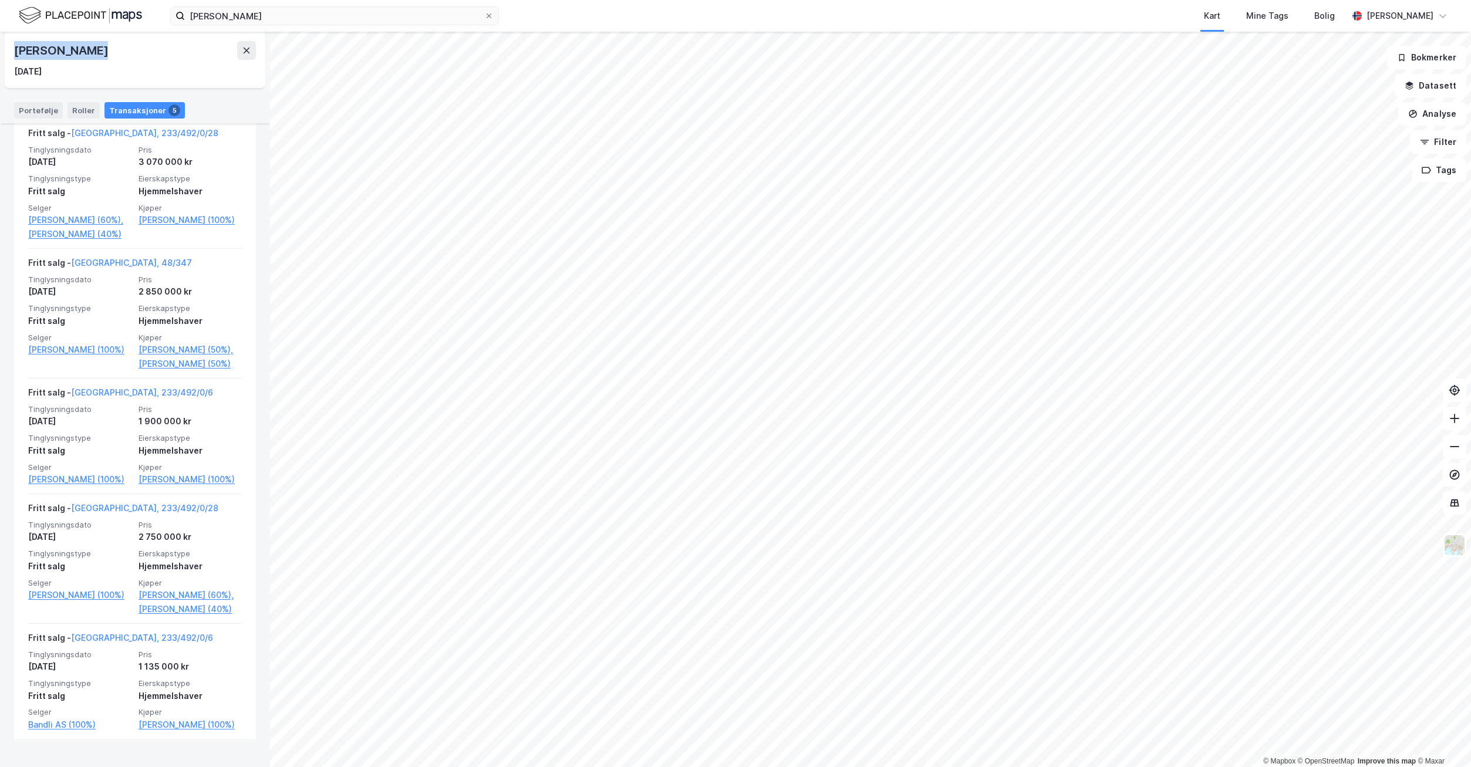
drag, startPoint x: 112, startPoint y: 55, endPoint x: 9, endPoint y: 56, distance: 102.2
click at [9, 56] on div "[PERSON_NAME] [DATE]" at bounding box center [135, 60] width 261 height 56
copy div "[PERSON_NAME]"
